Goal: Task Accomplishment & Management: Complete application form

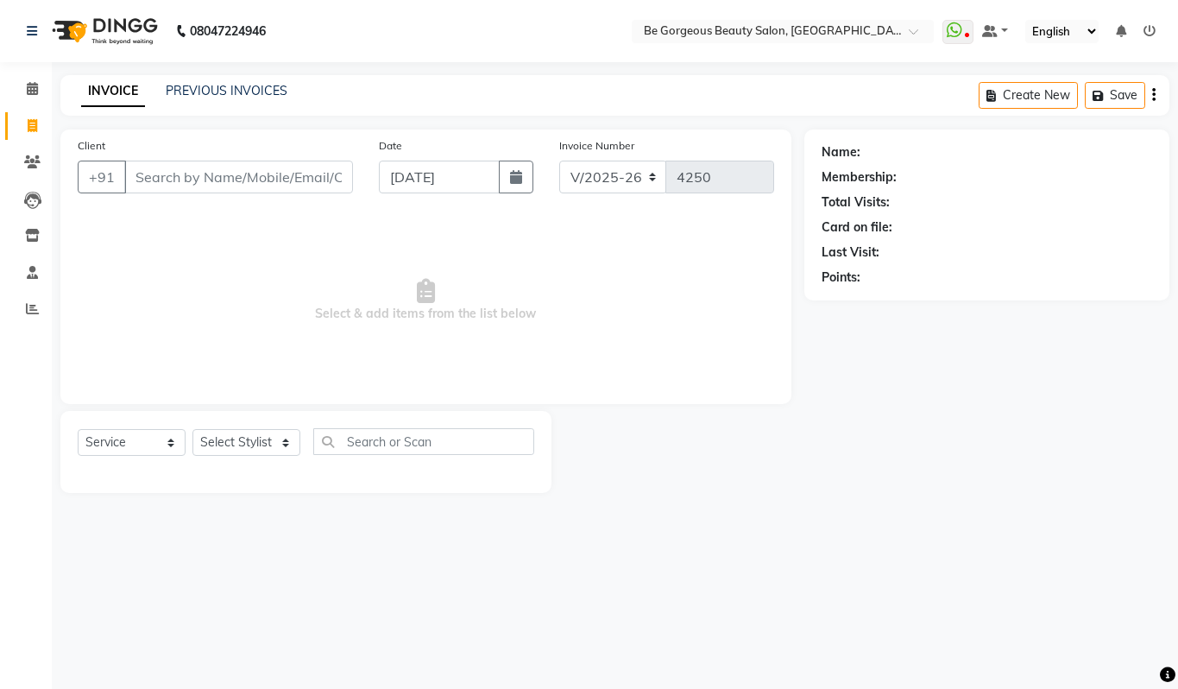
select select "5405"
select select "service"
click at [223, 450] on select "Select Stylist [PERSON_NAME] [PERSON_NAME] Manager Munu [PERSON_NAME] Rehbar [P…" at bounding box center [247, 442] width 108 height 27
select select "36204"
click at [193, 429] on select "Select Stylist [PERSON_NAME] [PERSON_NAME] Manager Munu [PERSON_NAME] Rehbar [P…" at bounding box center [247, 442] width 108 height 27
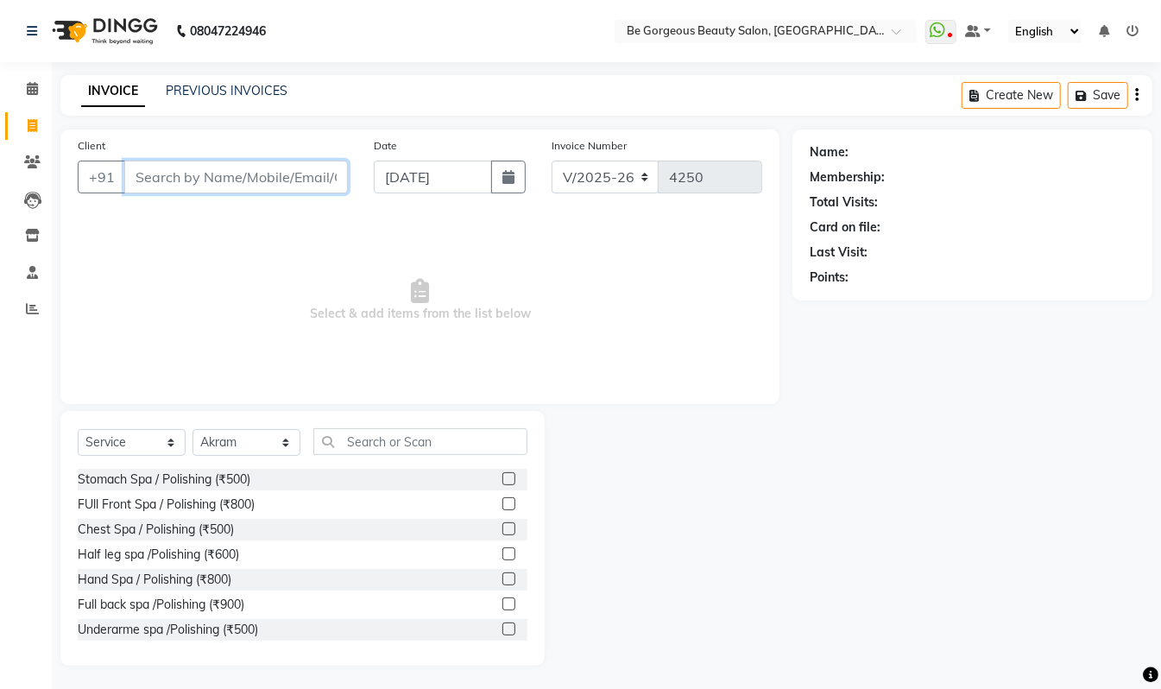
click at [159, 174] on input "Client" at bounding box center [236, 177] width 224 height 33
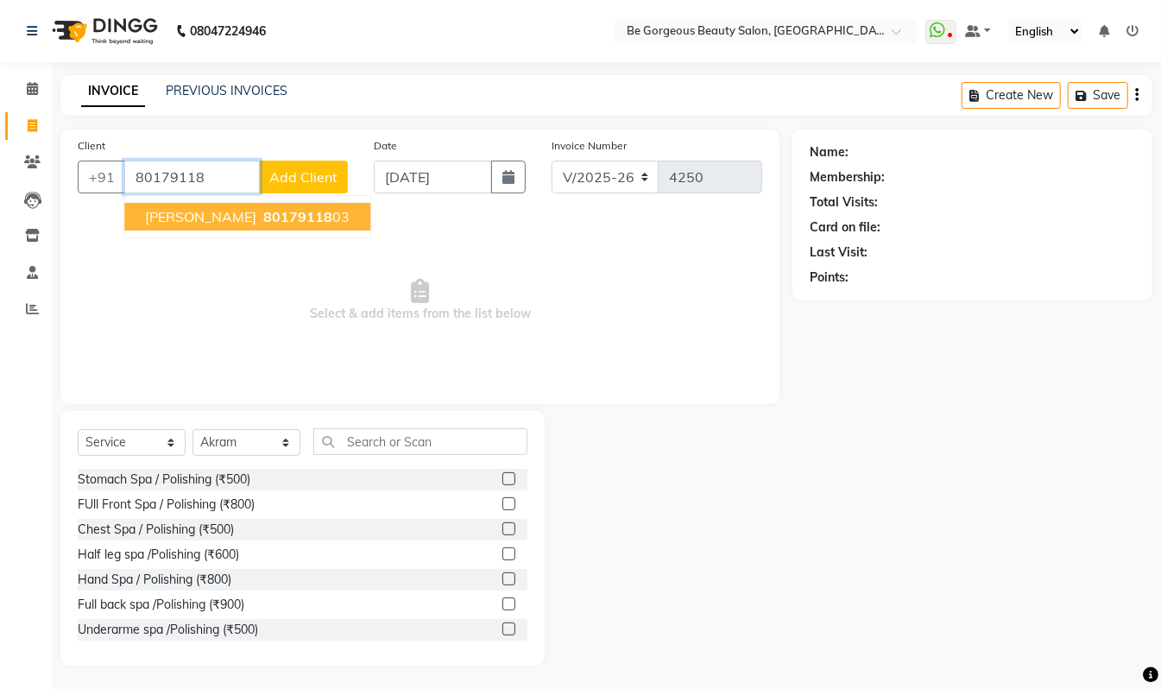
click at [263, 214] on span "80179118" at bounding box center [297, 216] width 69 height 17
type input "8017911803"
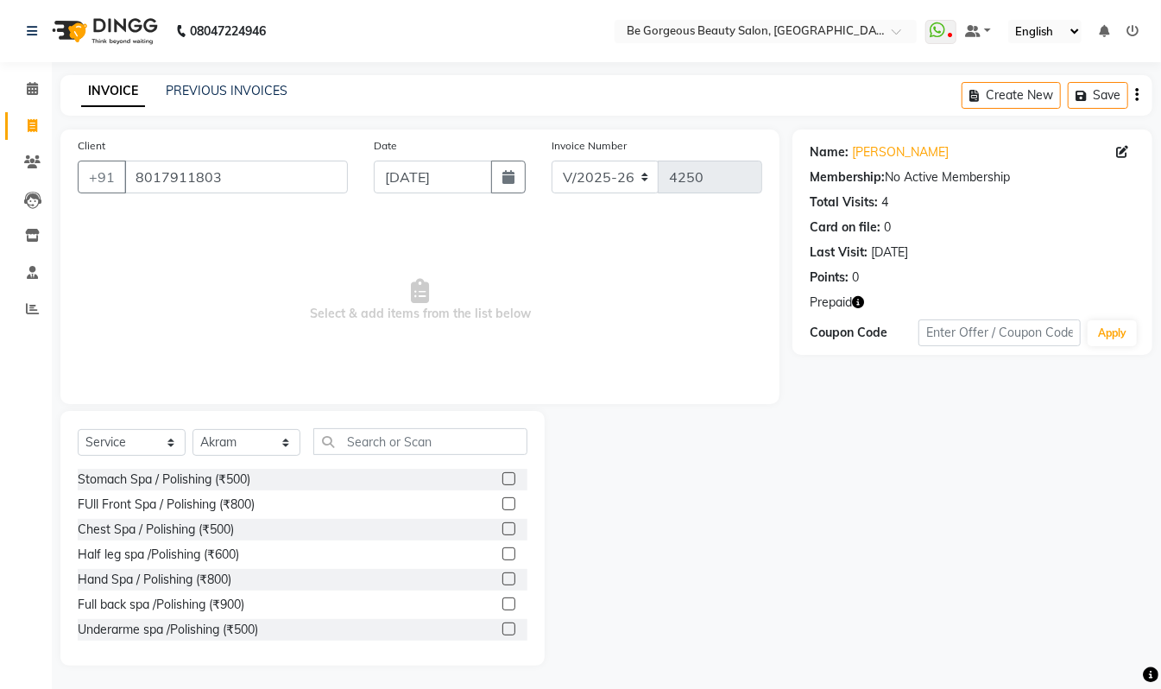
click at [863, 297] on button "button" at bounding box center [858, 302] width 12 height 18
drag, startPoint x: 912, startPoint y: 291, endPoint x: 877, endPoint y: 318, distance: 43.7
click at [912, 292] on div "Name: [PERSON_NAME] Membership: No Active Membership Total Visits: 4 Card on fi…" at bounding box center [972, 241] width 360 height 225
drag, startPoint x: 404, startPoint y: 433, endPoint x: 408, endPoint y: 450, distance: 17.0
click at [404, 435] on input "text" at bounding box center [420, 441] width 214 height 27
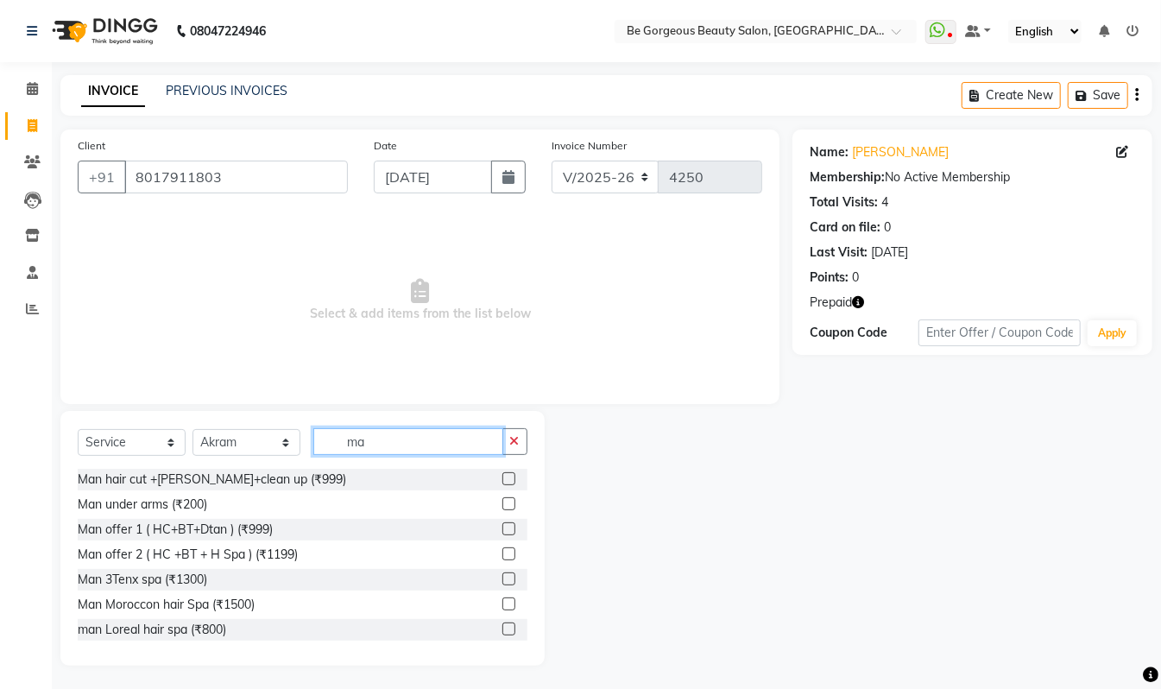
type input "m"
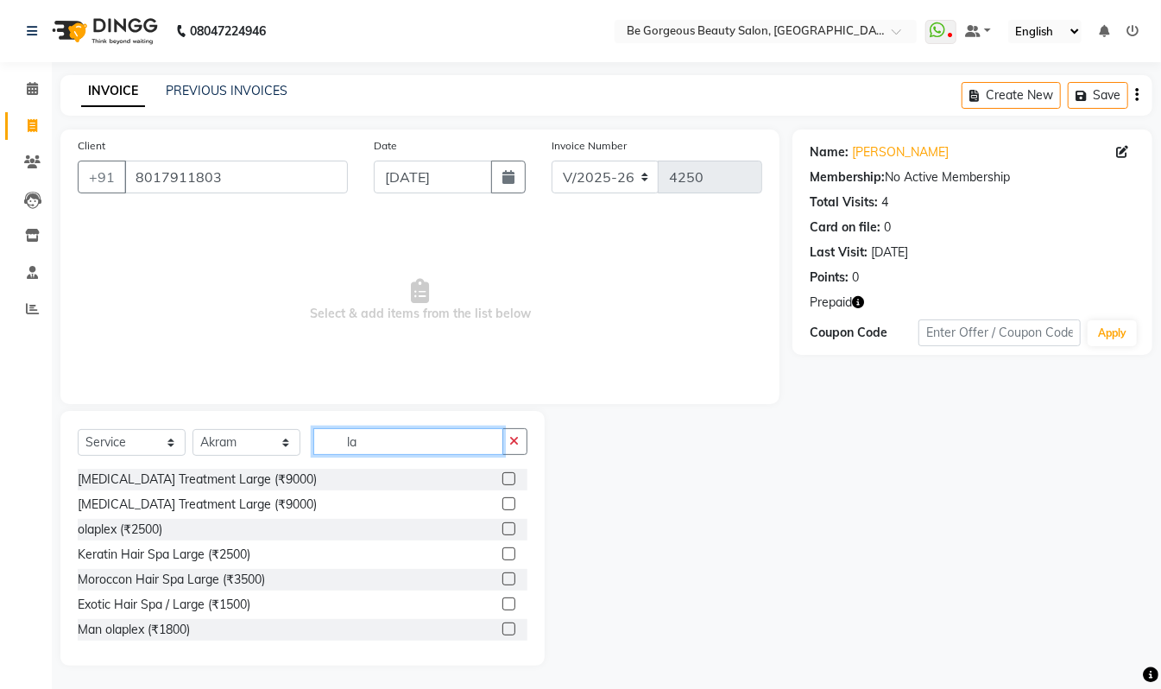
type input "l"
click at [378, 446] on input "car" at bounding box center [408, 441] width 190 height 27
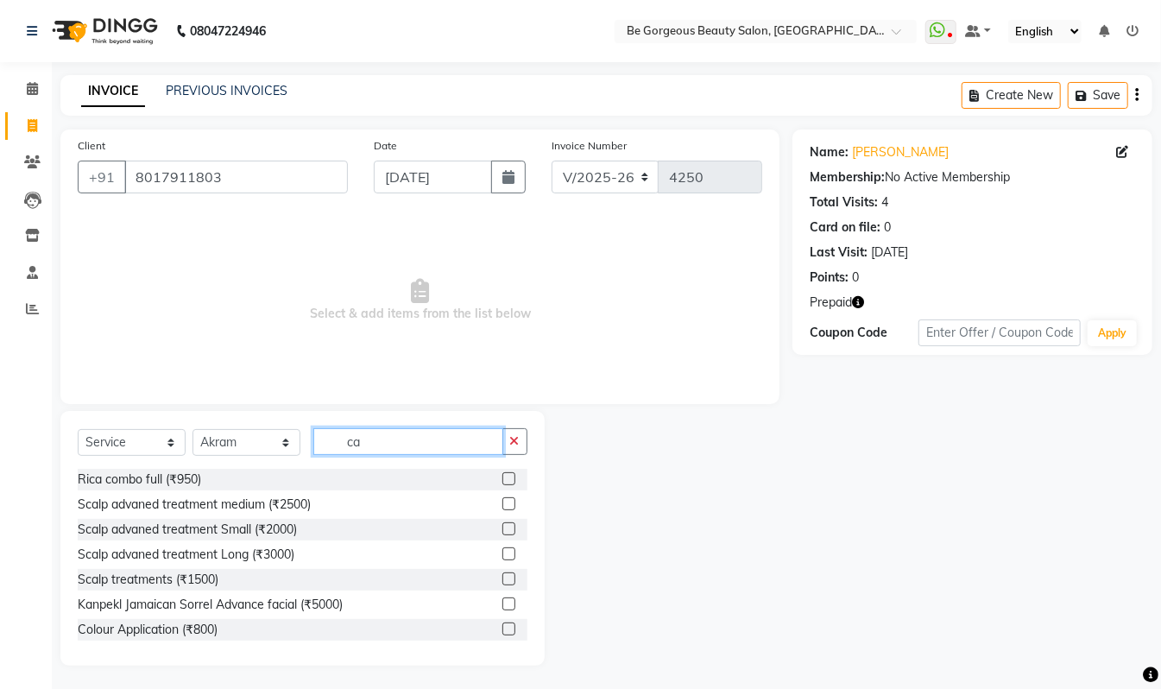
type input "c"
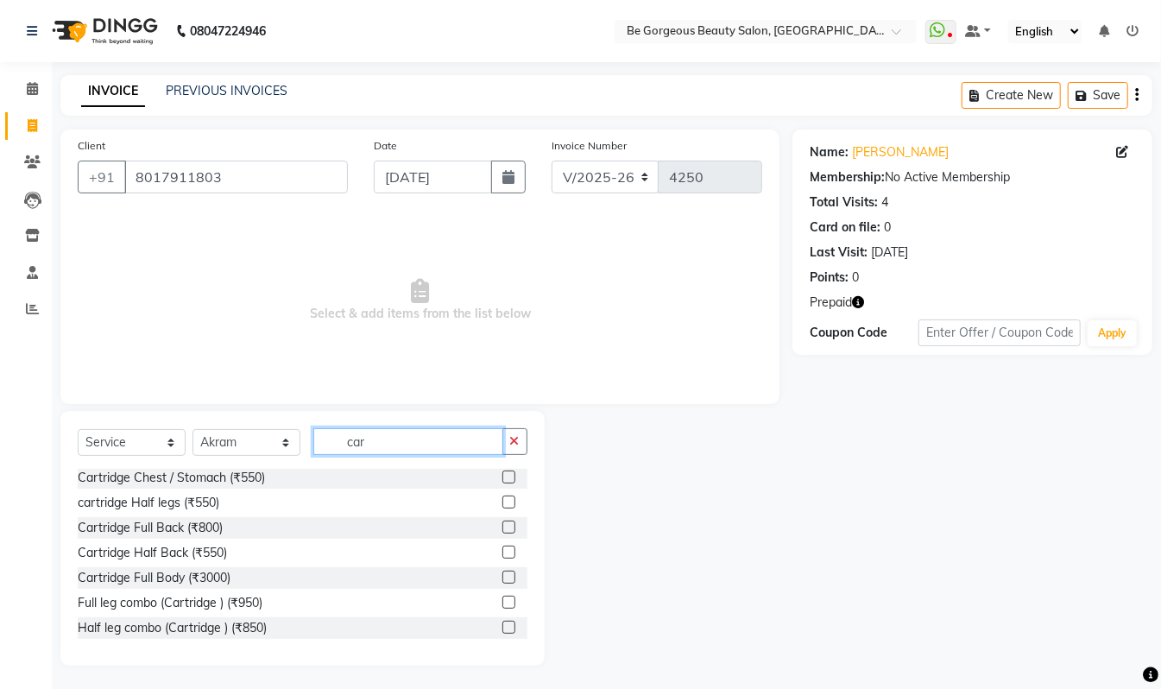
click at [395, 437] on input "car" at bounding box center [408, 441] width 190 height 27
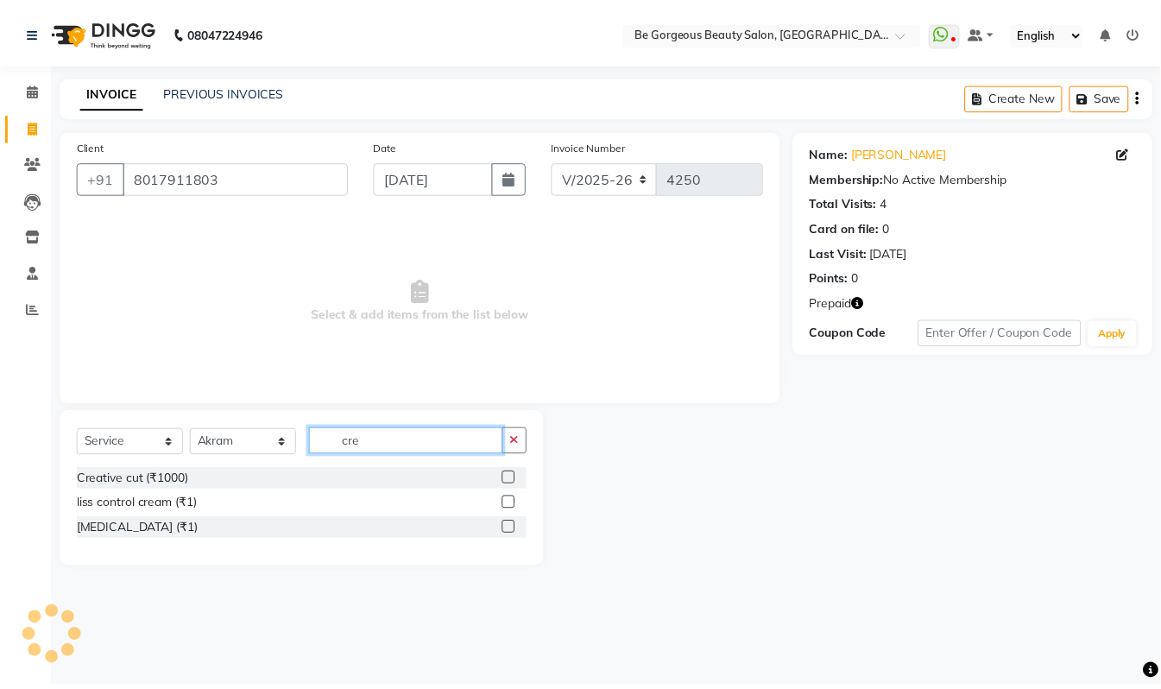
scroll to position [0, 0]
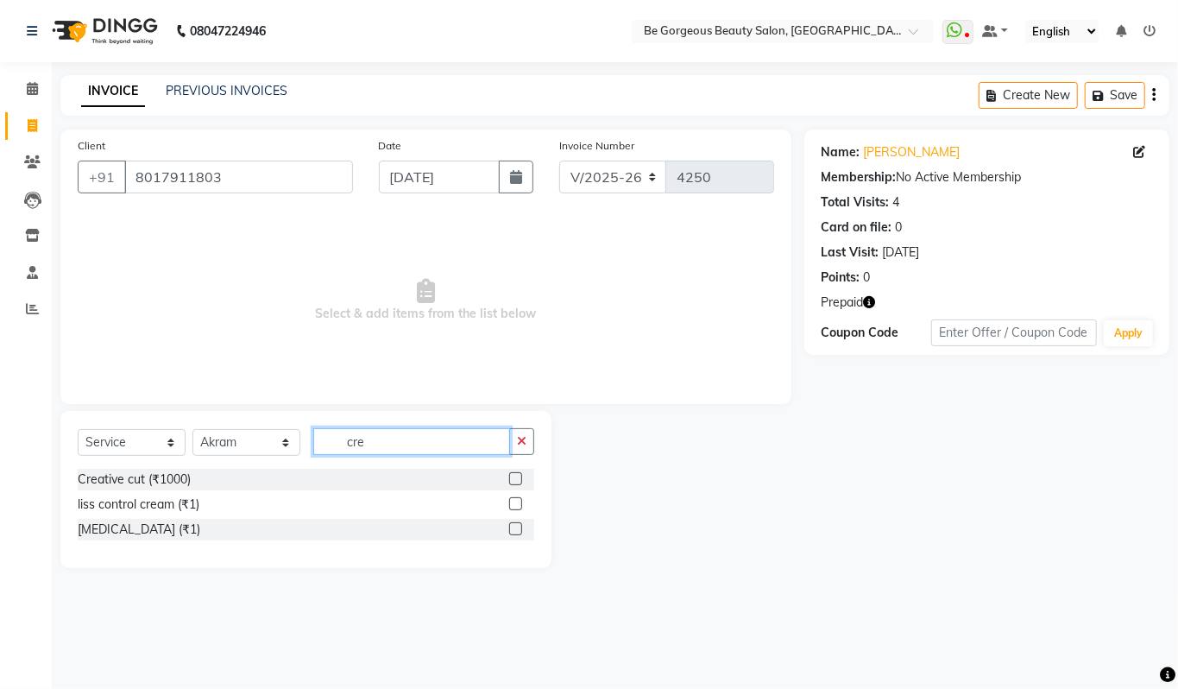
type input "cre"
click at [514, 475] on label at bounding box center [515, 478] width 13 height 13
click at [514, 475] on input "checkbox" at bounding box center [514, 479] width 11 height 11
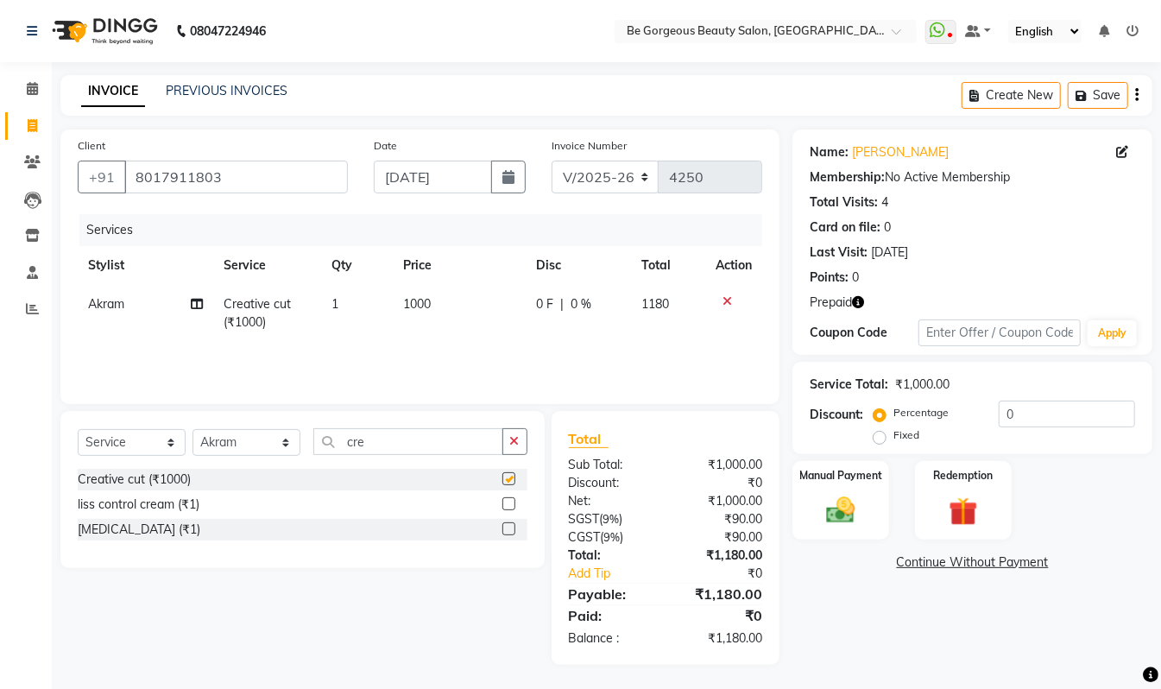
checkbox input "false"
click at [415, 300] on span "1000" at bounding box center [417, 304] width 28 height 16
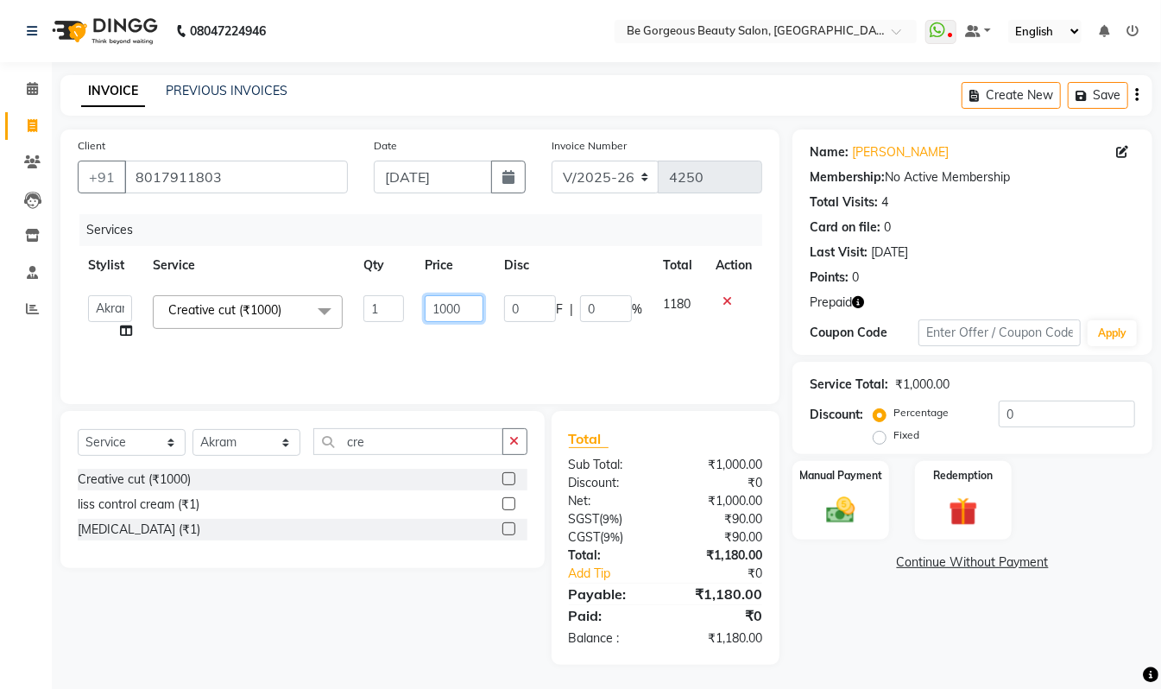
click at [446, 301] on input "1000" at bounding box center [454, 308] width 59 height 27
type input "1300"
click at [228, 440] on select "Select Stylist [PERSON_NAME] [PERSON_NAME] Manager Munu [PERSON_NAME] Rehbar [P…" at bounding box center [247, 442] width 108 height 27
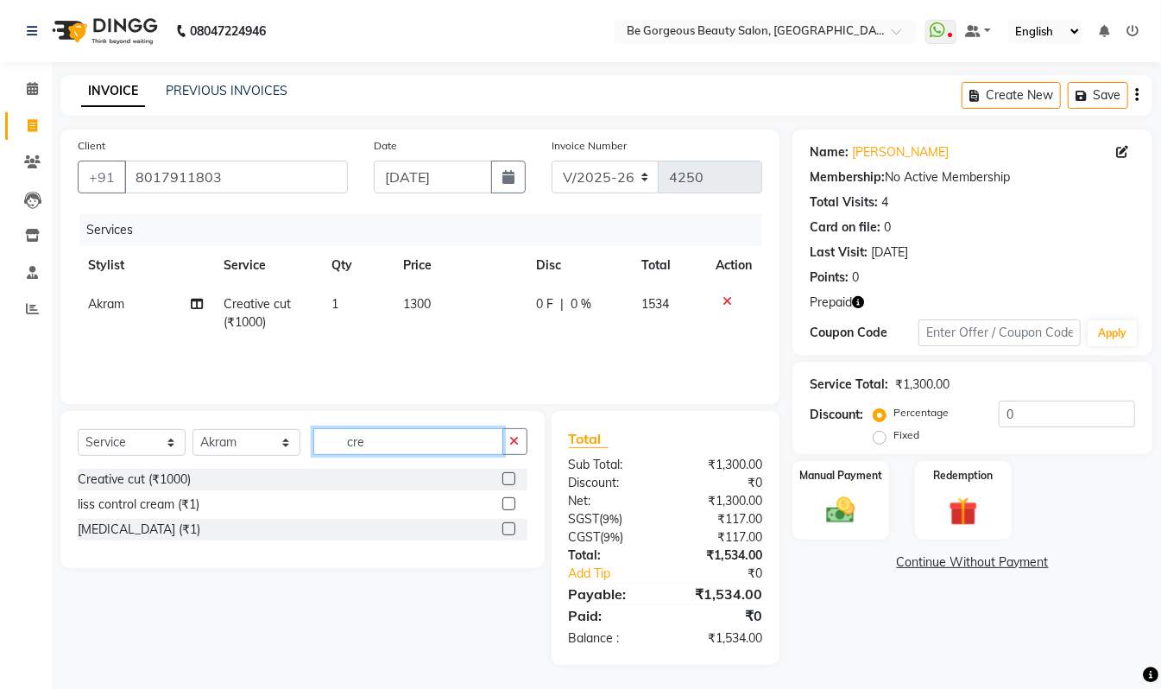
click at [388, 444] on input "cre" at bounding box center [408, 441] width 190 height 27
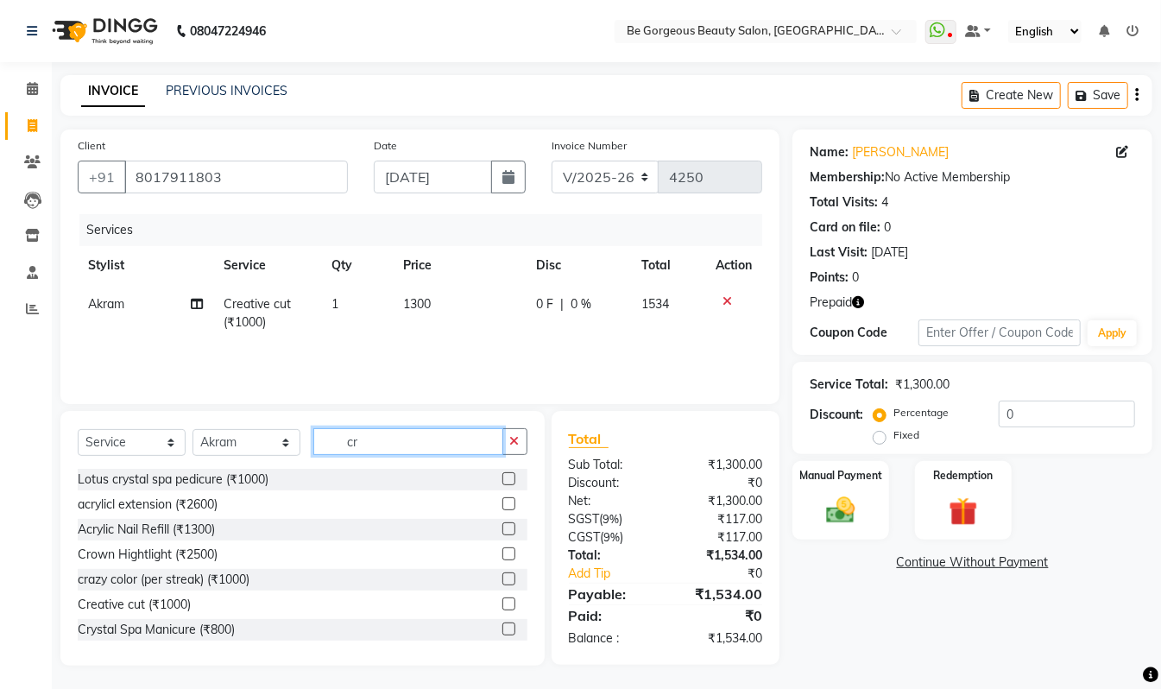
type input "c"
type input "t"
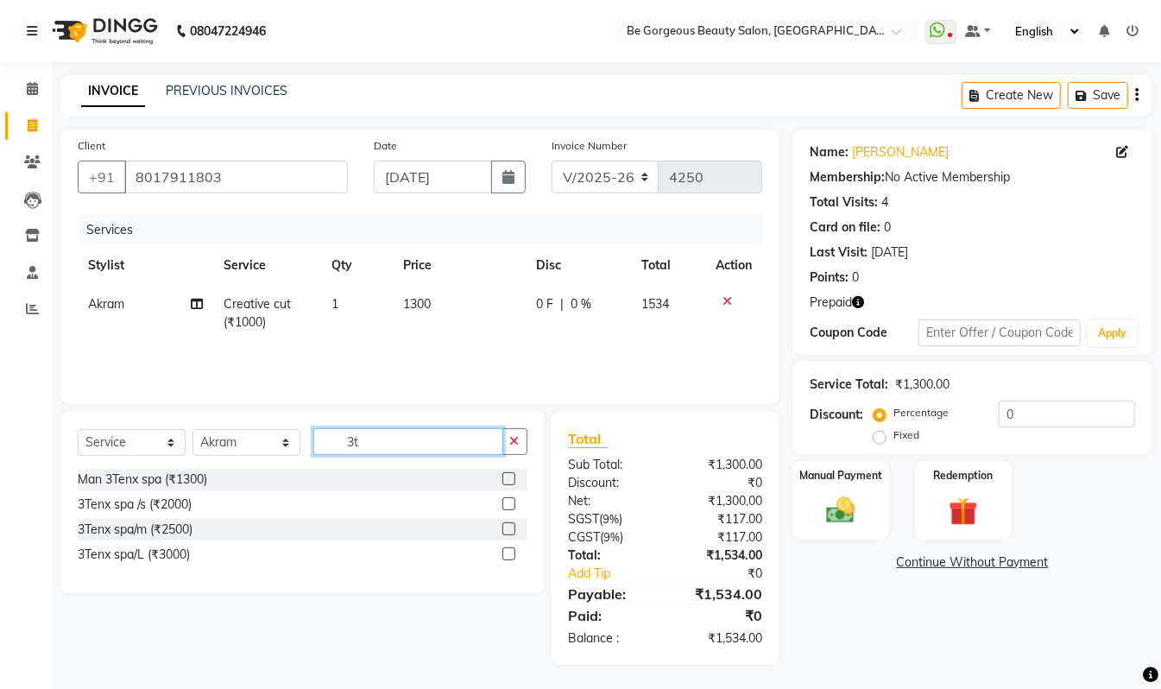
type input "3t"
click at [511, 532] on label at bounding box center [508, 528] width 13 height 13
click at [511, 532] on input "checkbox" at bounding box center [507, 529] width 11 height 11
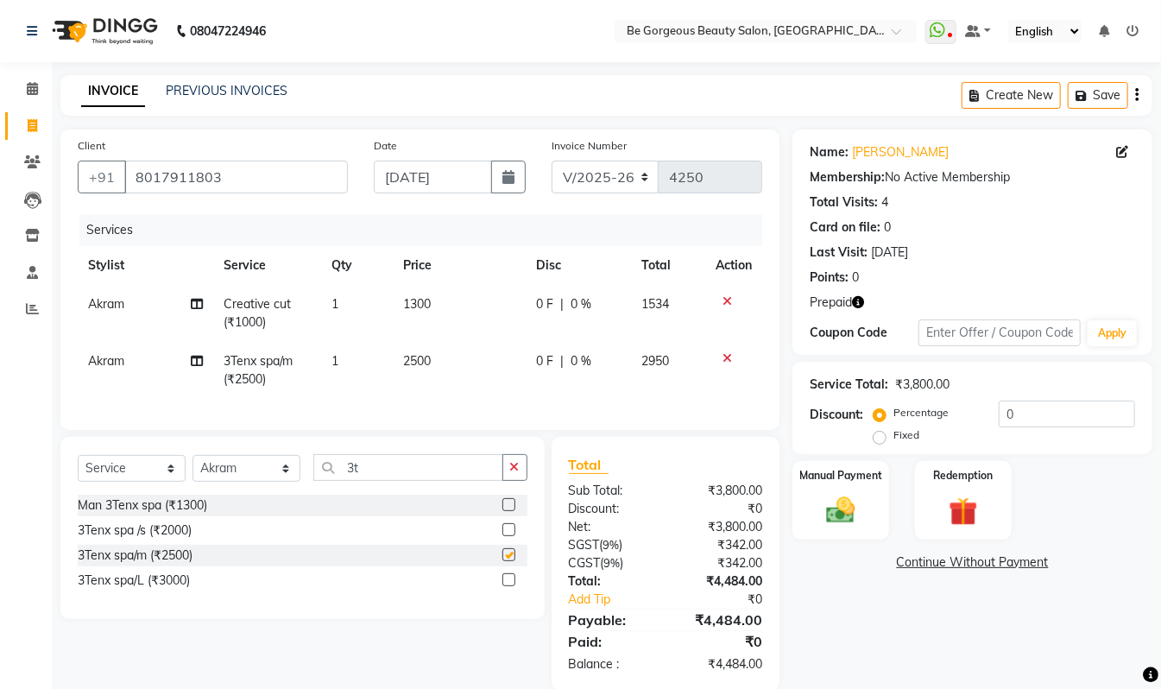
checkbox input "false"
click at [856, 302] on icon "button" at bounding box center [858, 302] width 12 height 12
drag, startPoint x: 1031, startPoint y: 281, endPoint x: 1177, endPoint y: 305, distance: 148.6
click at [1032, 281] on div "Points: 0" at bounding box center [972, 277] width 325 height 18
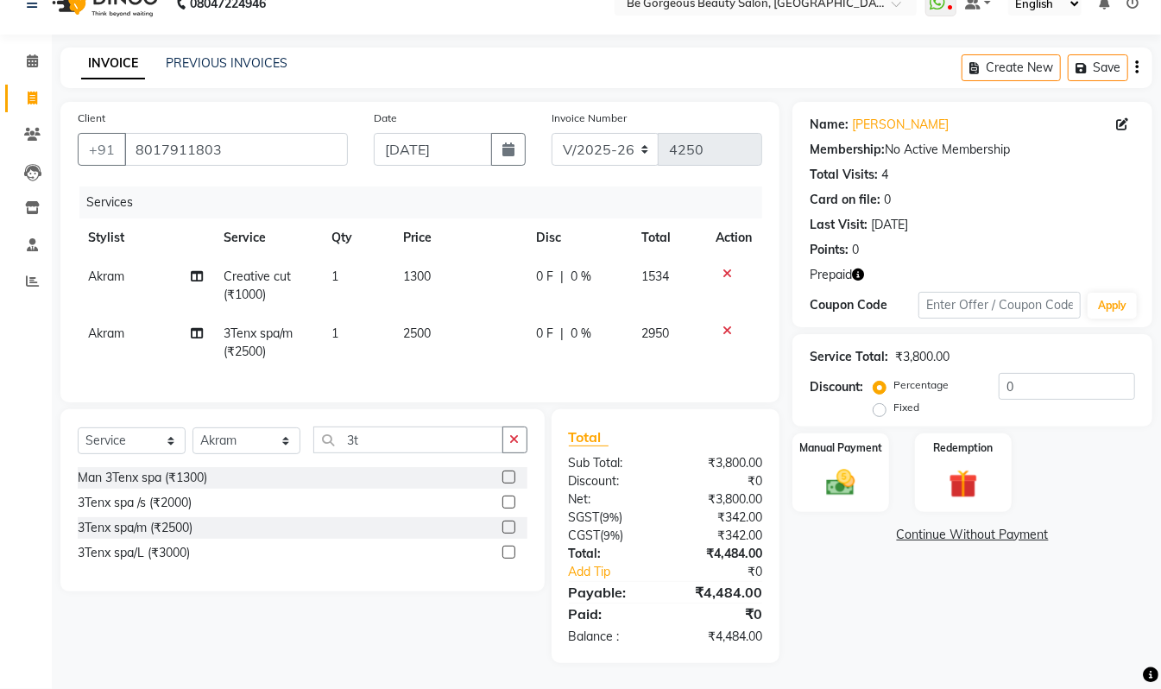
click at [856, 268] on icon "button" at bounding box center [858, 274] width 12 height 12
click at [894, 266] on div "Prepaid" at bounding box center [972, 275] width 325 height 18
click at [953, 465] on img at bounding box center [963, 483] width 48 height 37
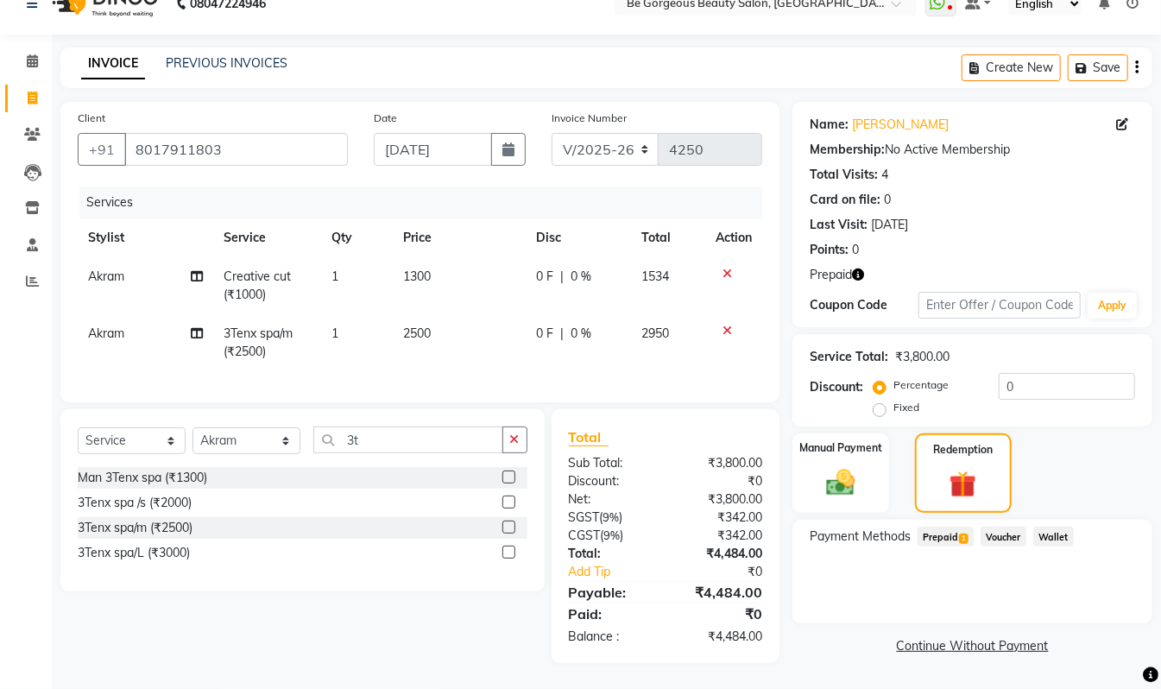
click at [956, 527] on span "Prepaid 1" at bounding box center [946, 537] width 56 height 20
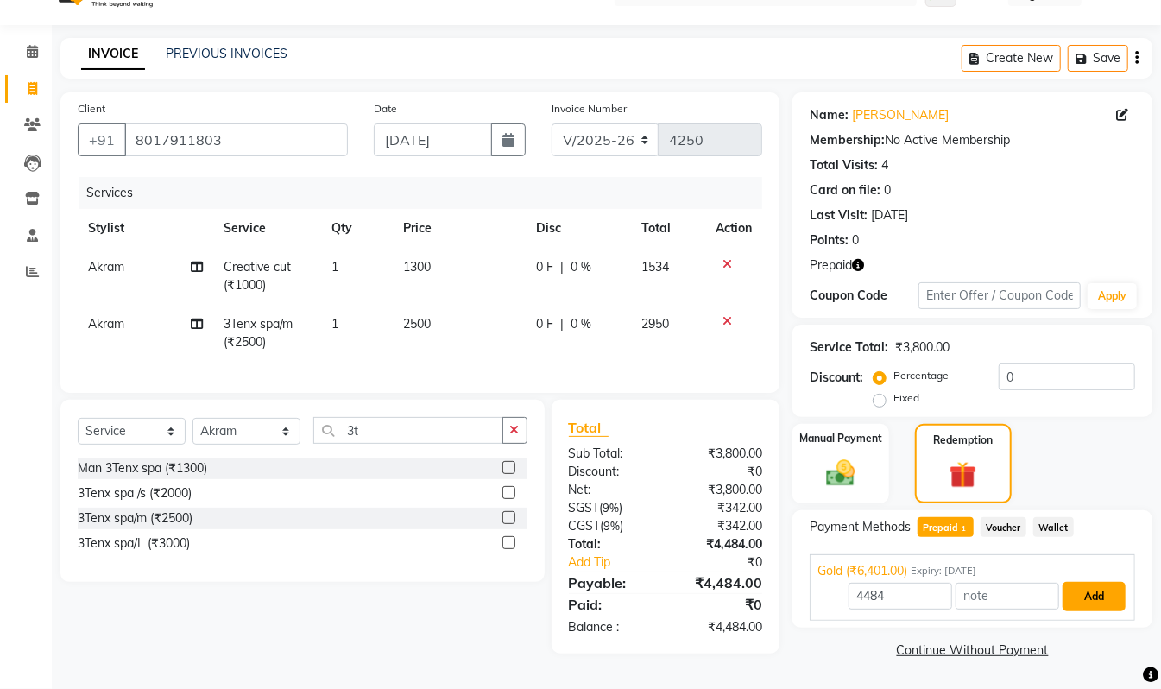
click at [1099, 590] on button "Add" at bounding box center [1094, 596] width 63 height 29
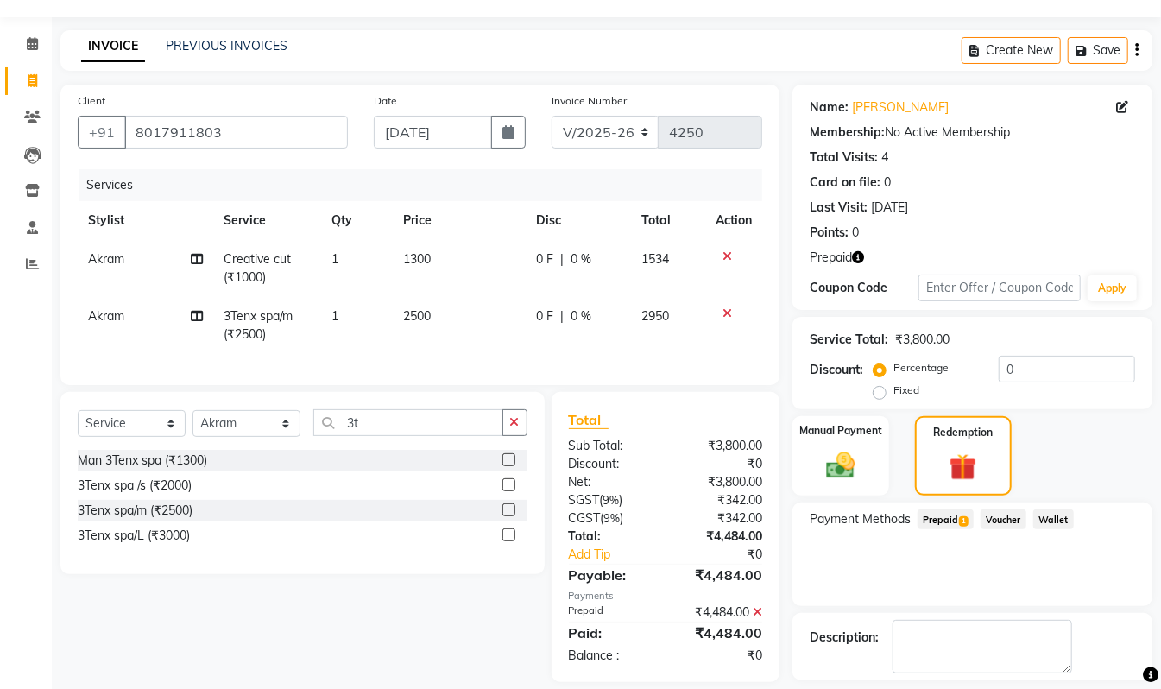
scroll to position [122, 0]
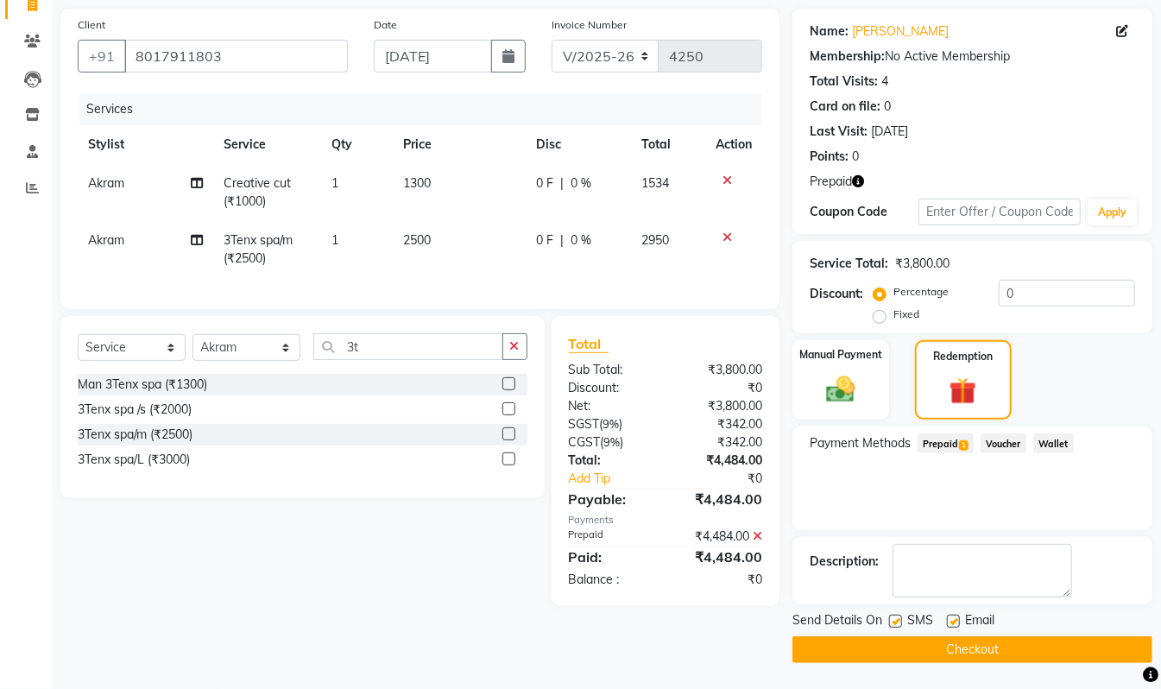
click at [974, 649] on button "Checkout" at bounding box center [972, 649] width 360 height 27
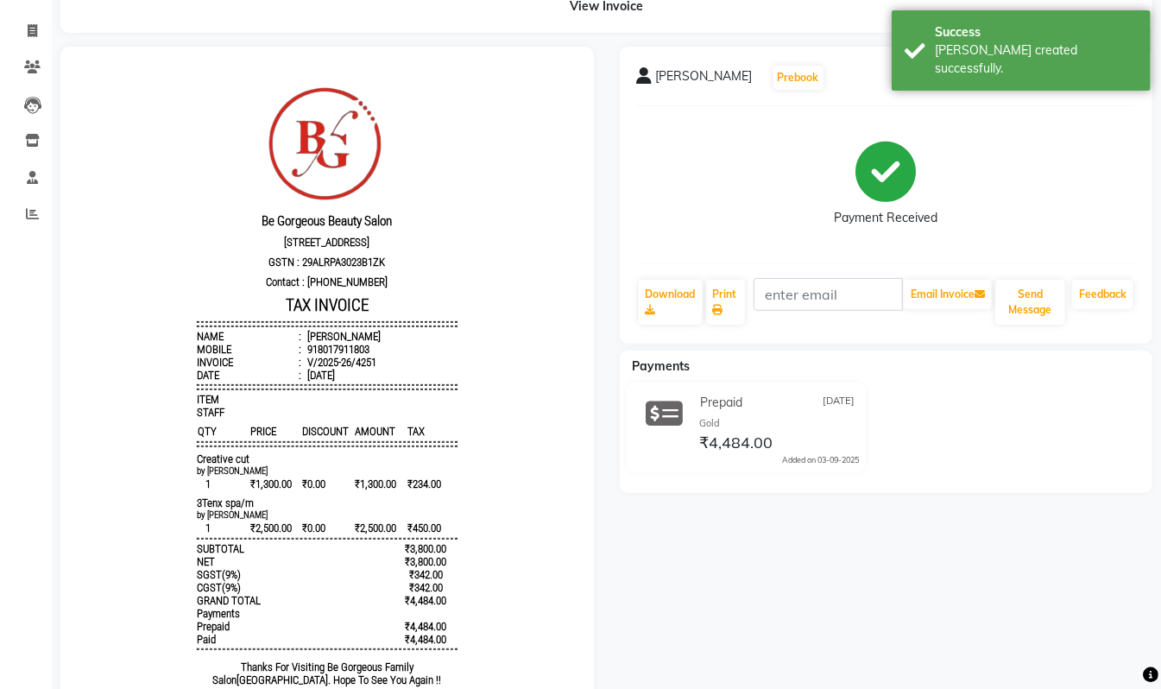
scroll to position [143, 0]
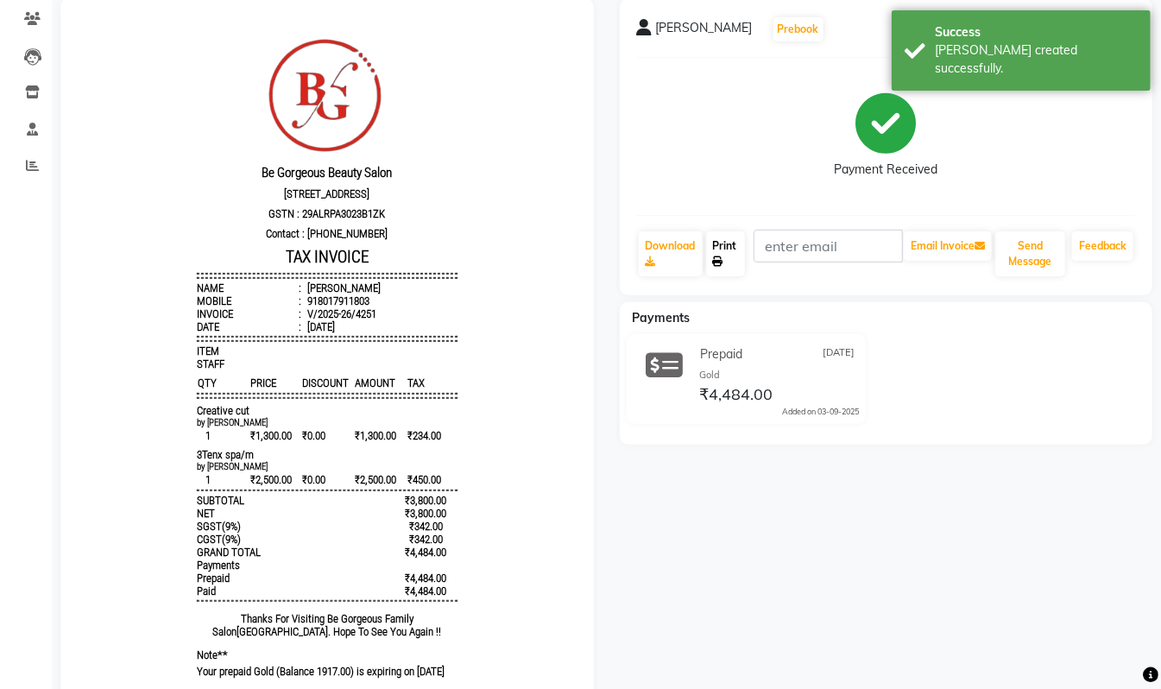
click at [723, 262] on icon at bounding box center [718, 261] width 10 height 10
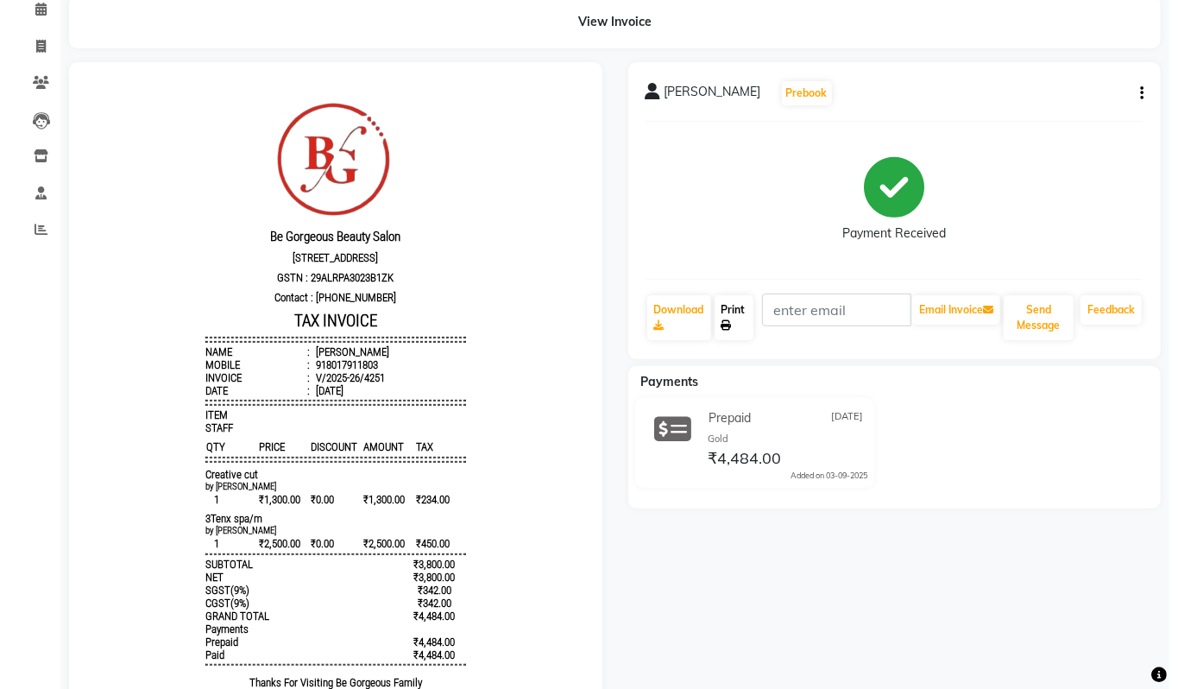
scroll to position [0, 0]
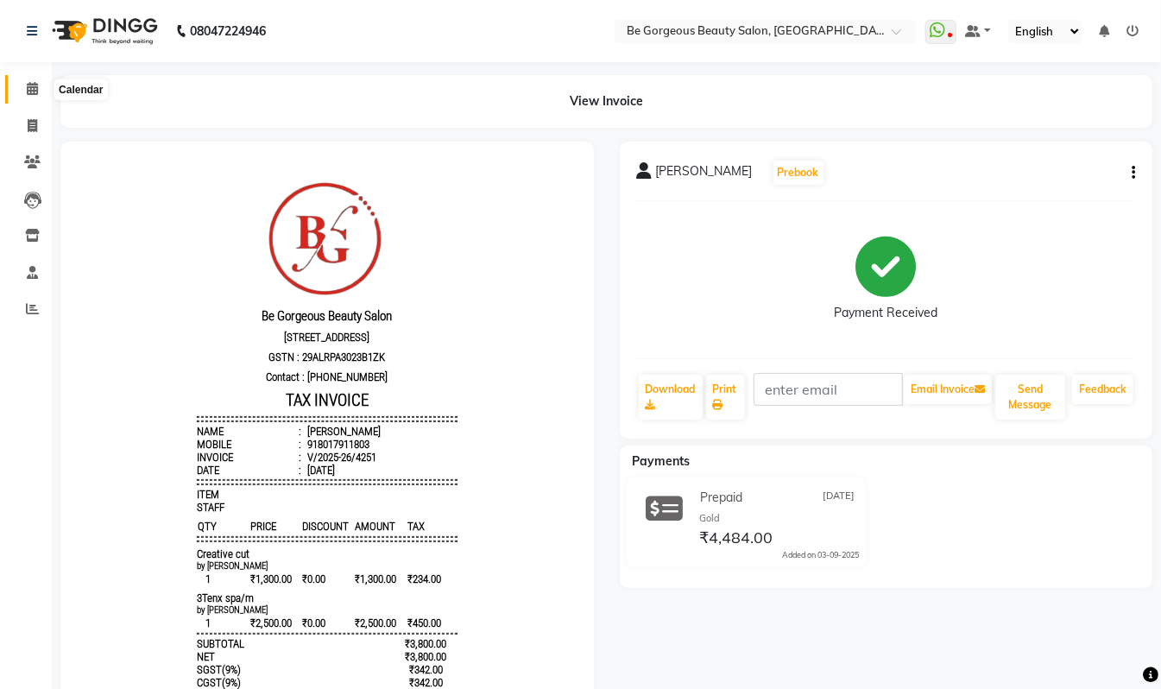
click at [35, 88] on icon at bounding box center [32, 88] width 11 height 13
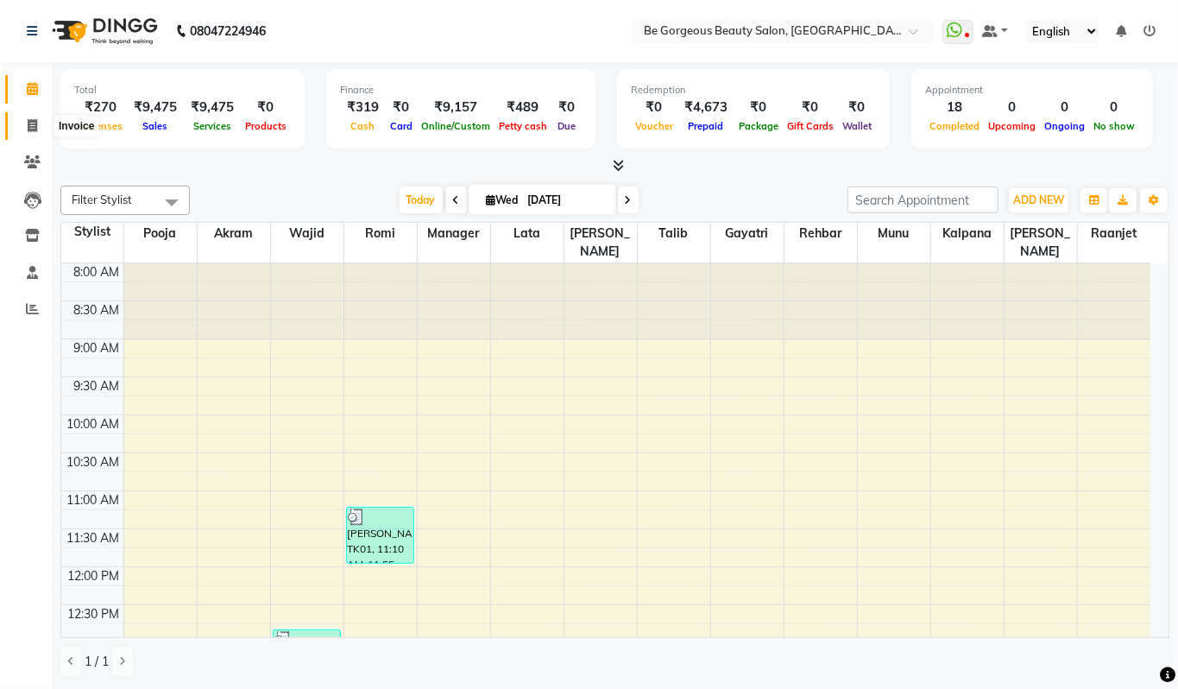
click at [28, 124] on icon at bounding box center [32, 125] width 9 height 13
select select "service"
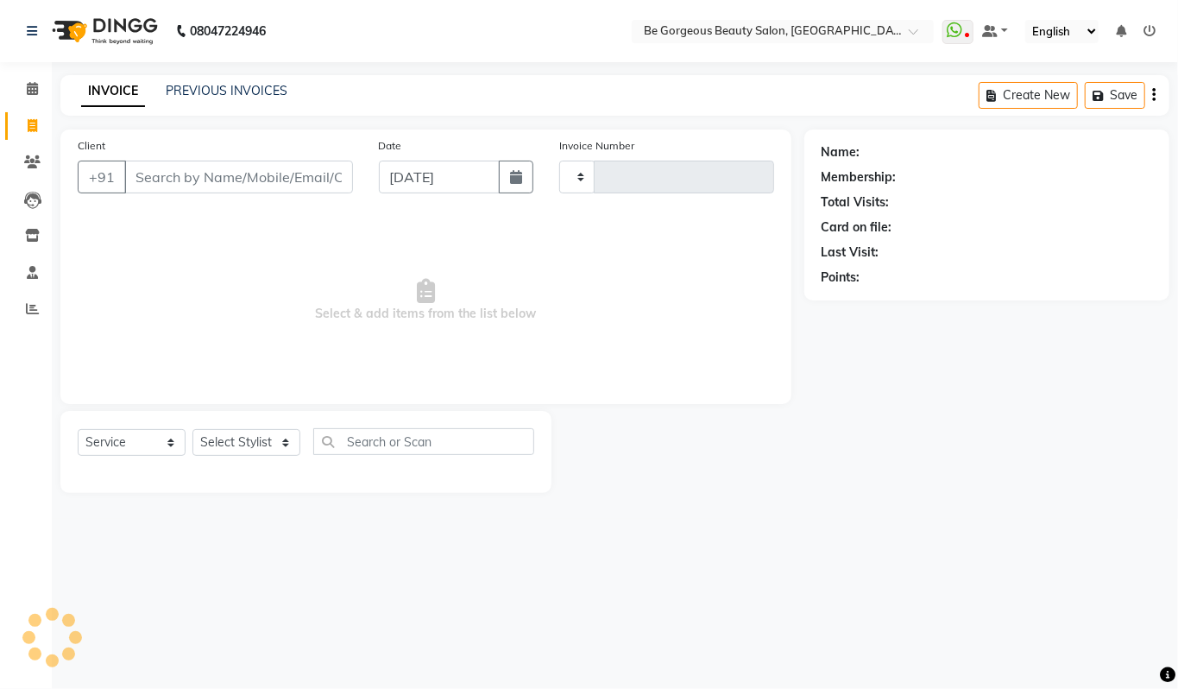
type input "4252"
select select "5405"
click at [224, 83] on link "PREVIOUS INVOICES" at bounding box center [227, 91] width 122 height 16
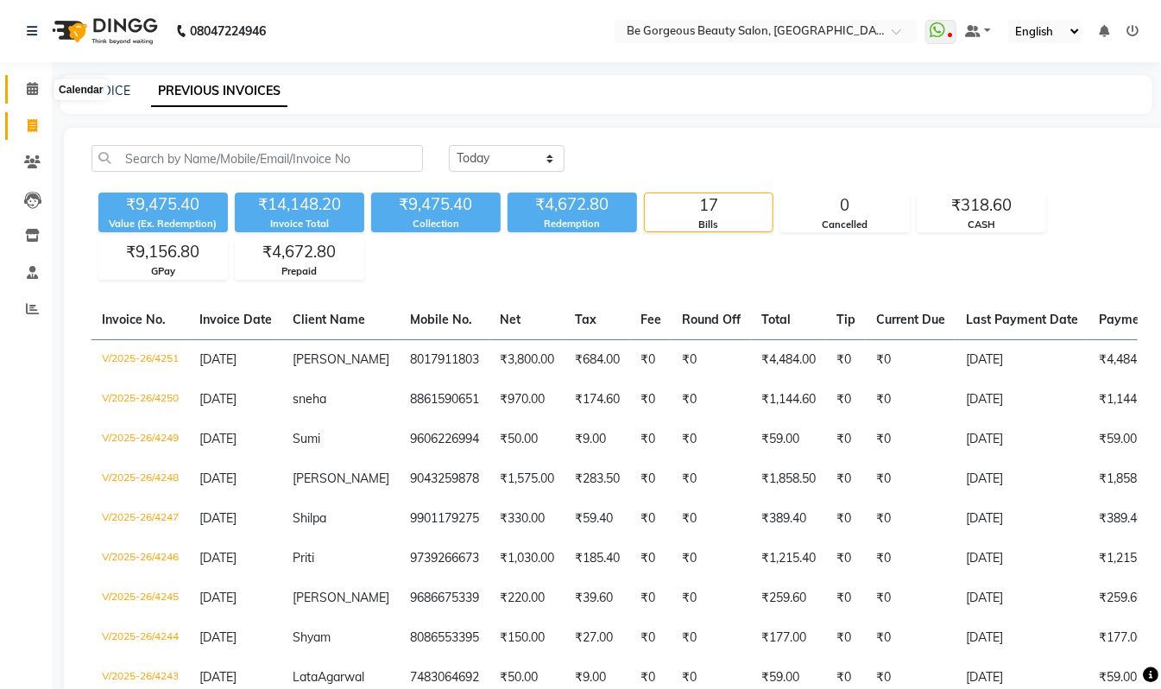
click at [32, 88] on icon at bounding box center [32, 88] width 11 height 13
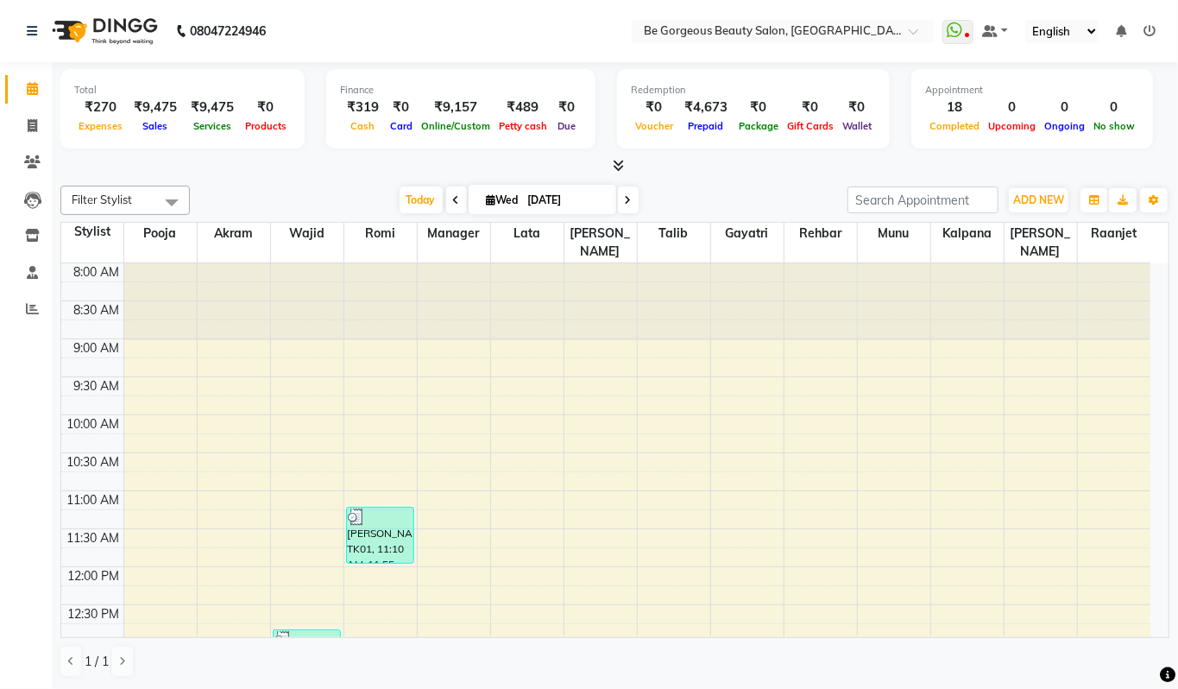
click at [620, 162] on icon at bounding box center [618, 165] width 11 height 13
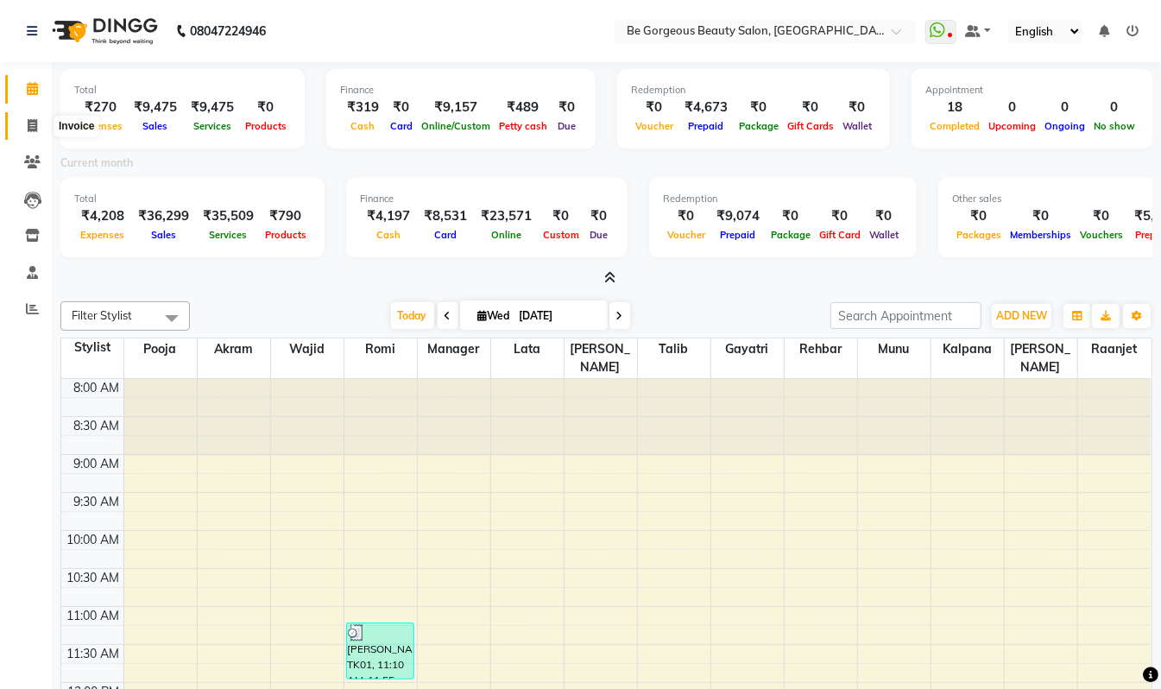
click at [32, 124] on icon at bounding box center [32, 125] width 9 height 13
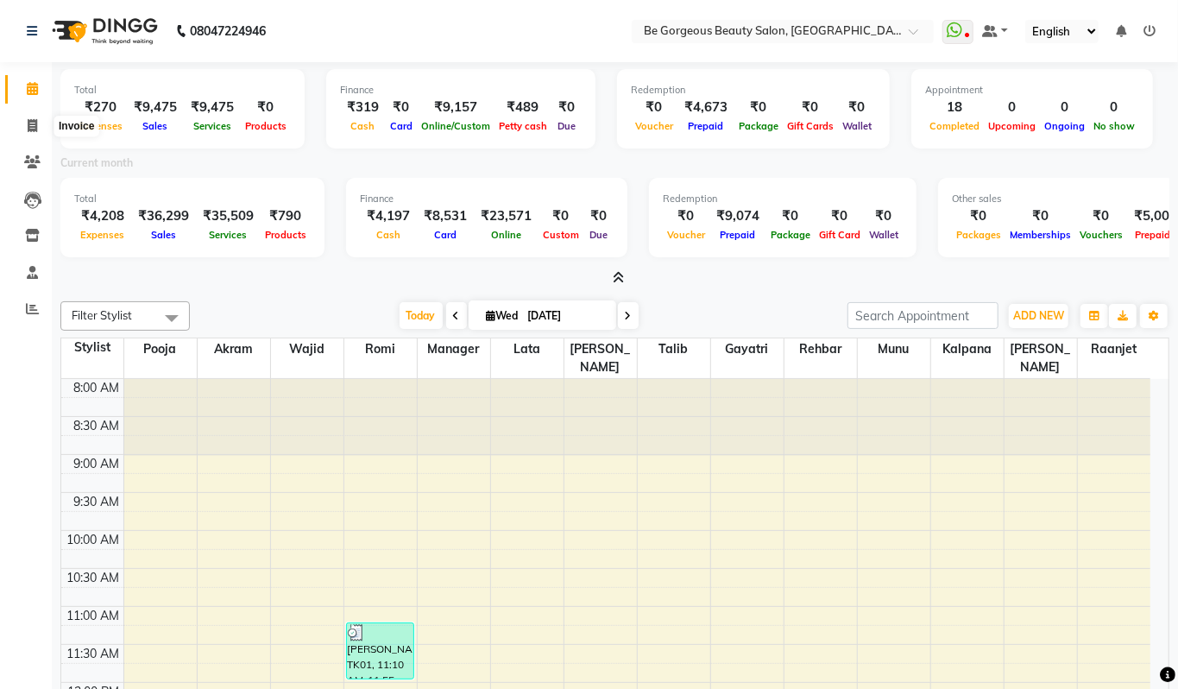
select select "service"
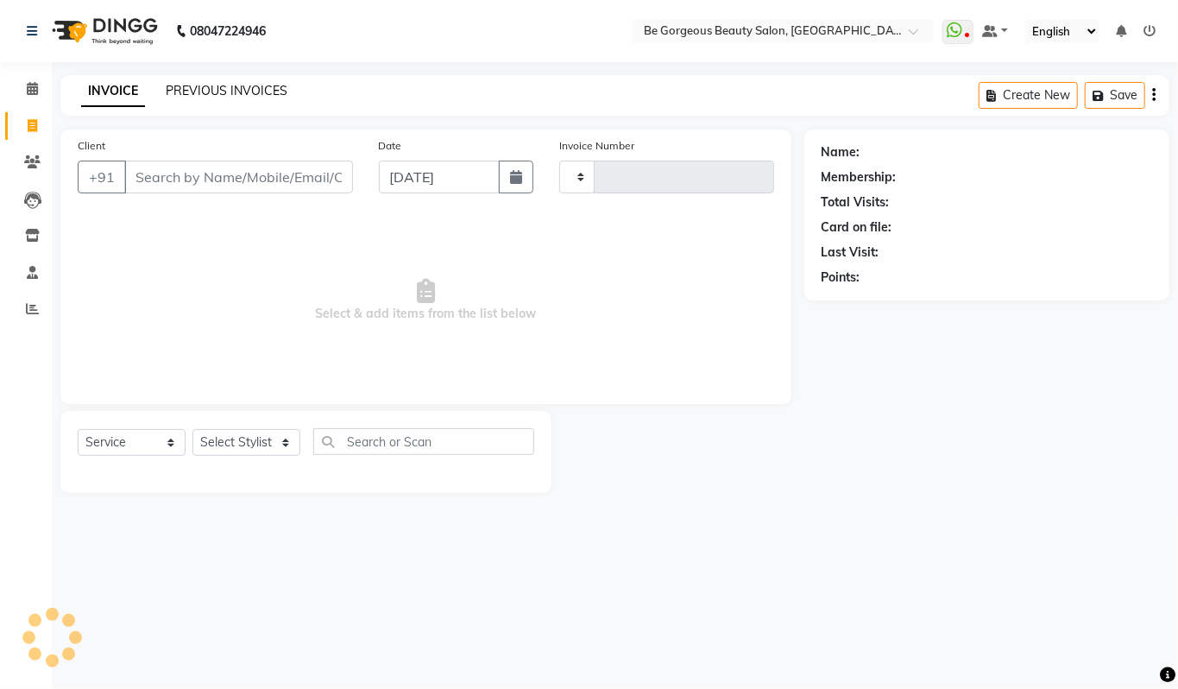
type input "4252"
select select "5405"
click at [271, 93] on link "PREVIOUS INVOICES" at bounding box center [227, 91] width 122 height 16
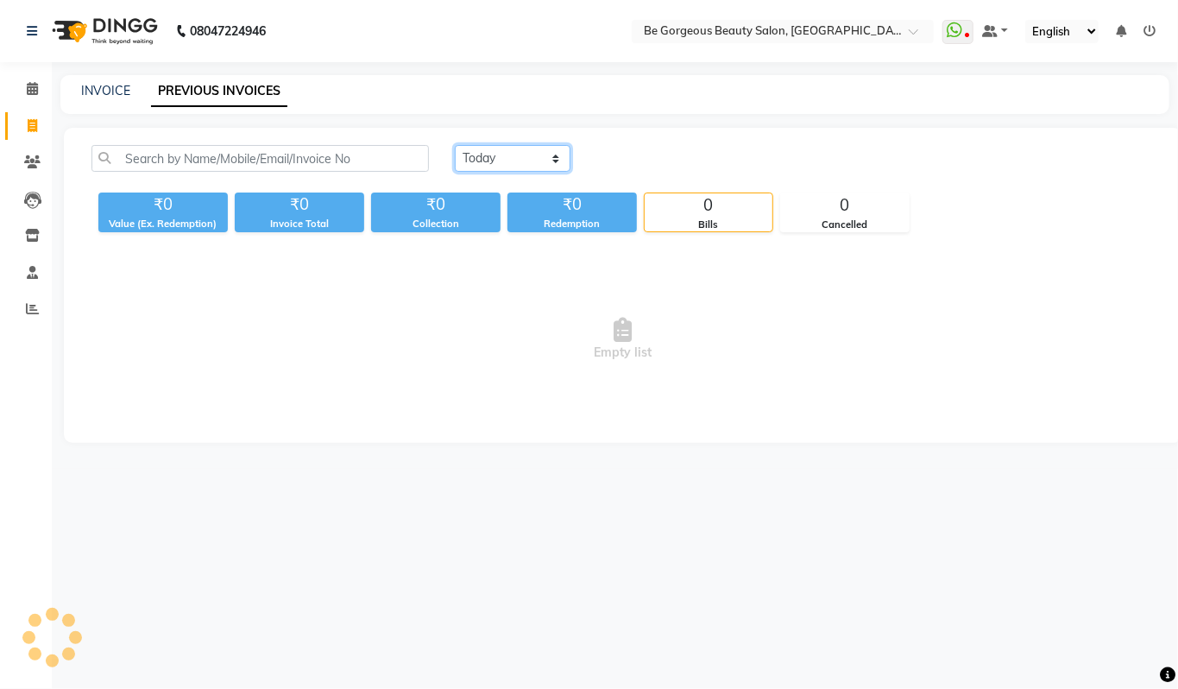
click at [512, 156] on select "[DATE] [DATE] Custom Range" at bounding box center [513, 158] width 116 height 27
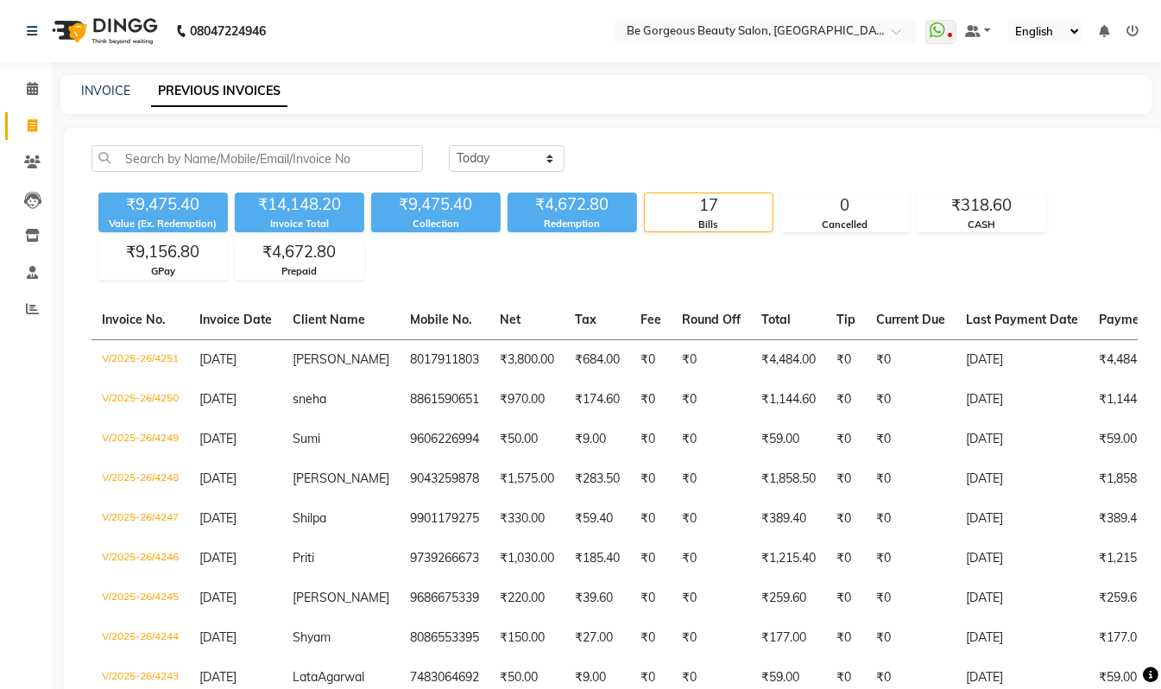
click at [657, 122] on main "INVOICE PREVIOUS INVOICES [DATE] [DATE] Custom Range ₹9,475.40 Value (Ex. Redem…" at bounding box center [606, 592] width 1109 height 1034
click at [27, 88] on icon at bounding box center [32, 88] width 11 height 13
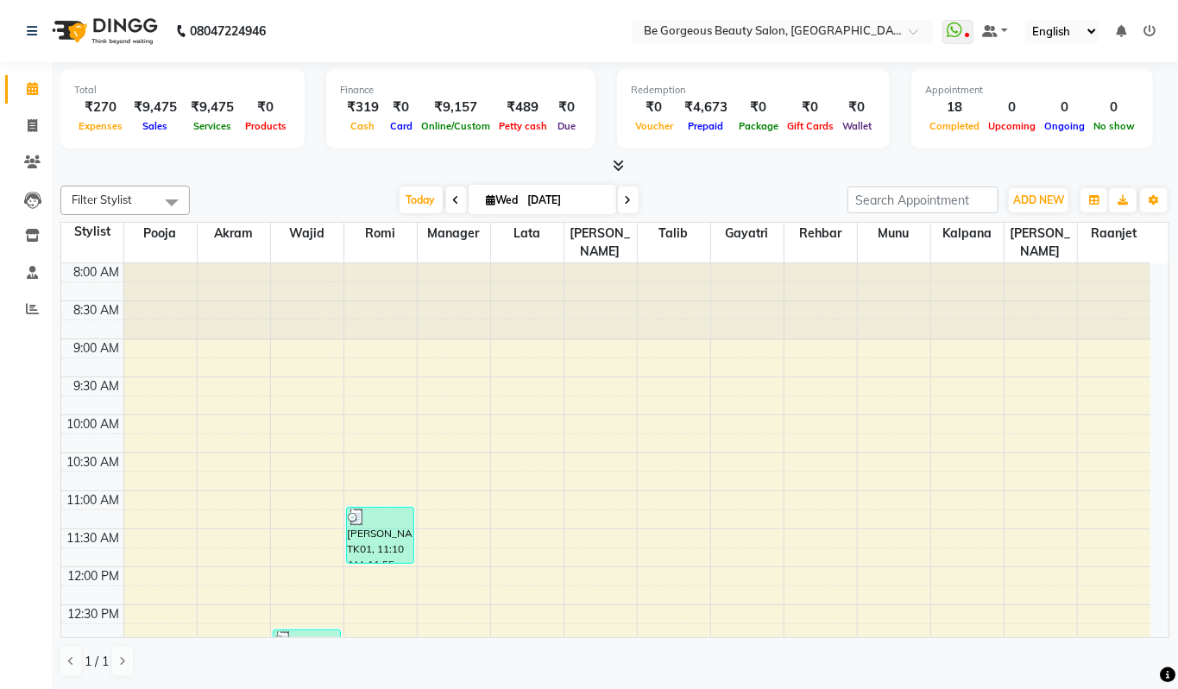
click at [619, 167] on icon at bounding box center [618, 165] width 11 height 13
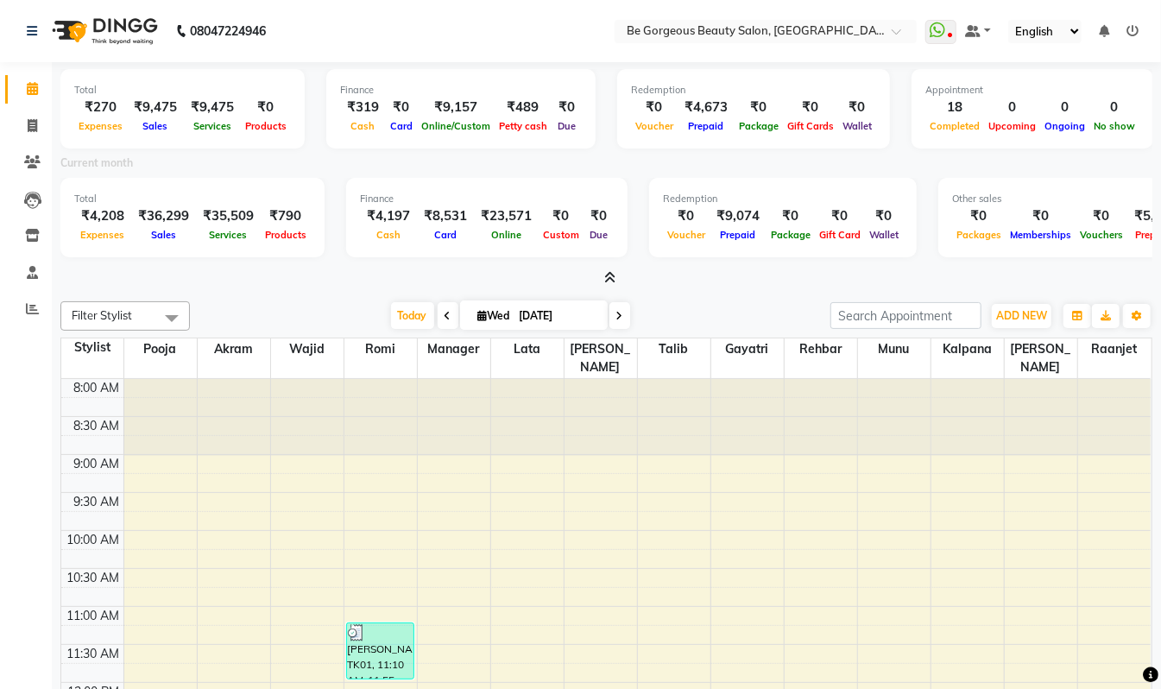
click at [1124, 26] on ul "WhatsApp Status ✕ Status: Disconnected Most Recent Message: [DATE] 06:41 PM Rec…" at bounding box center [1036, 31] width 222 height 23
click at [1130, 25] on icon at bounding box center [1133, 31] width 12 height 12
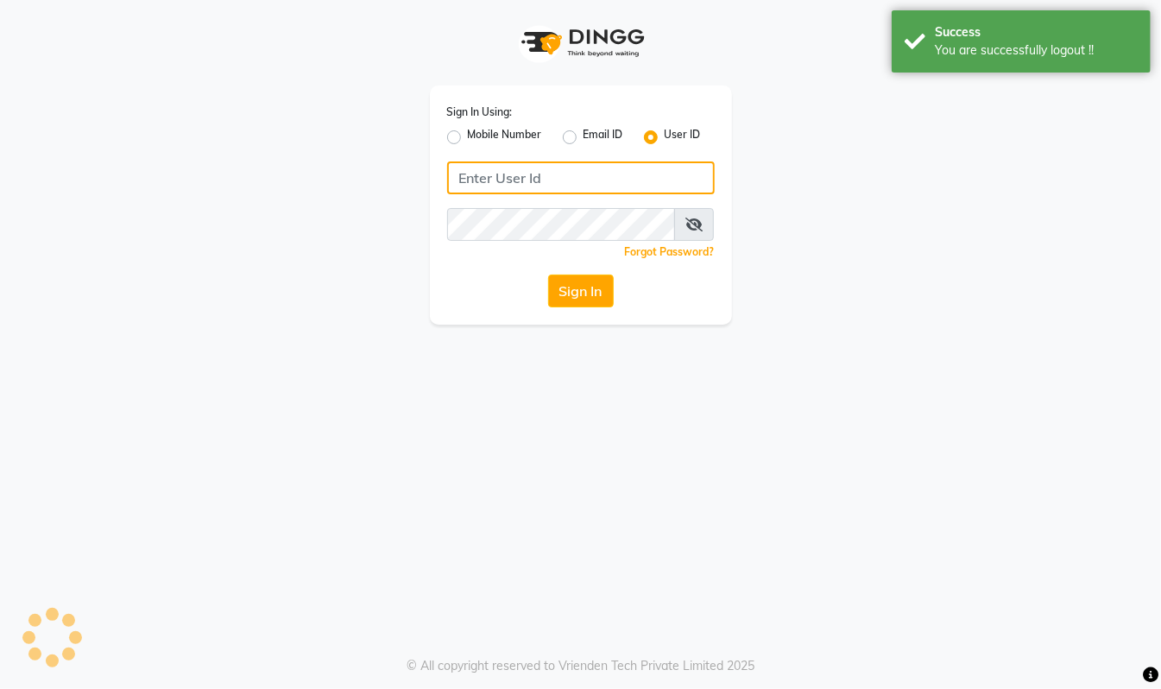
type input "94494097201"
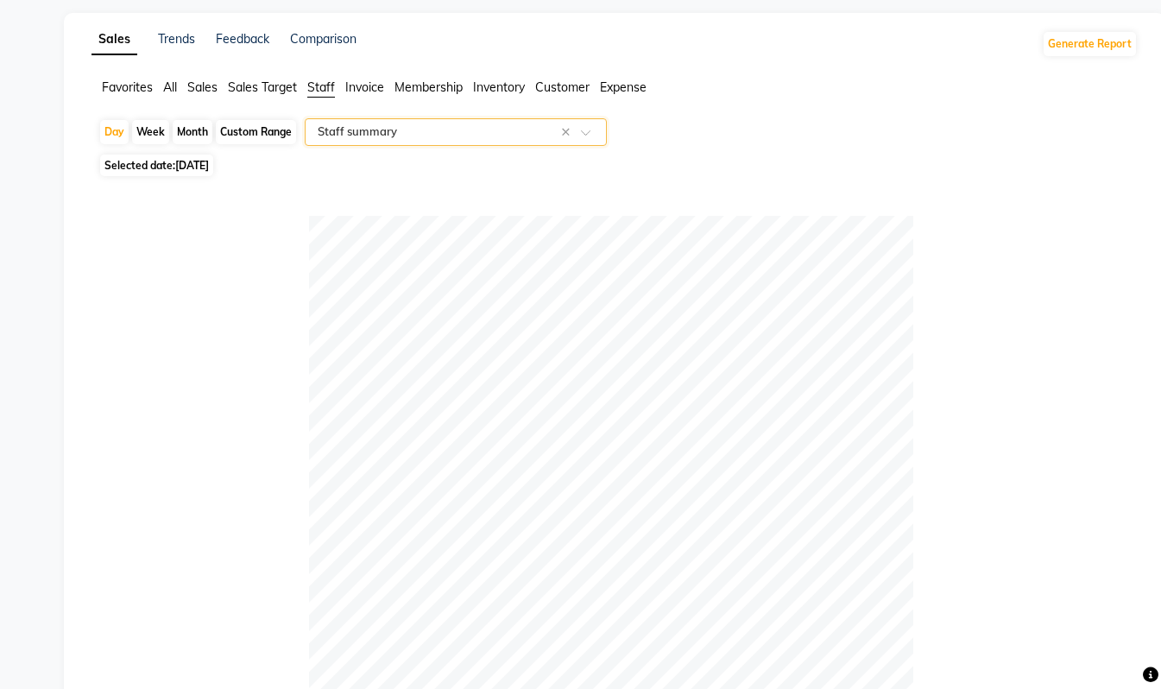
select select "csv"
